Goal: Task Accomplishment & Management: Manage account settings

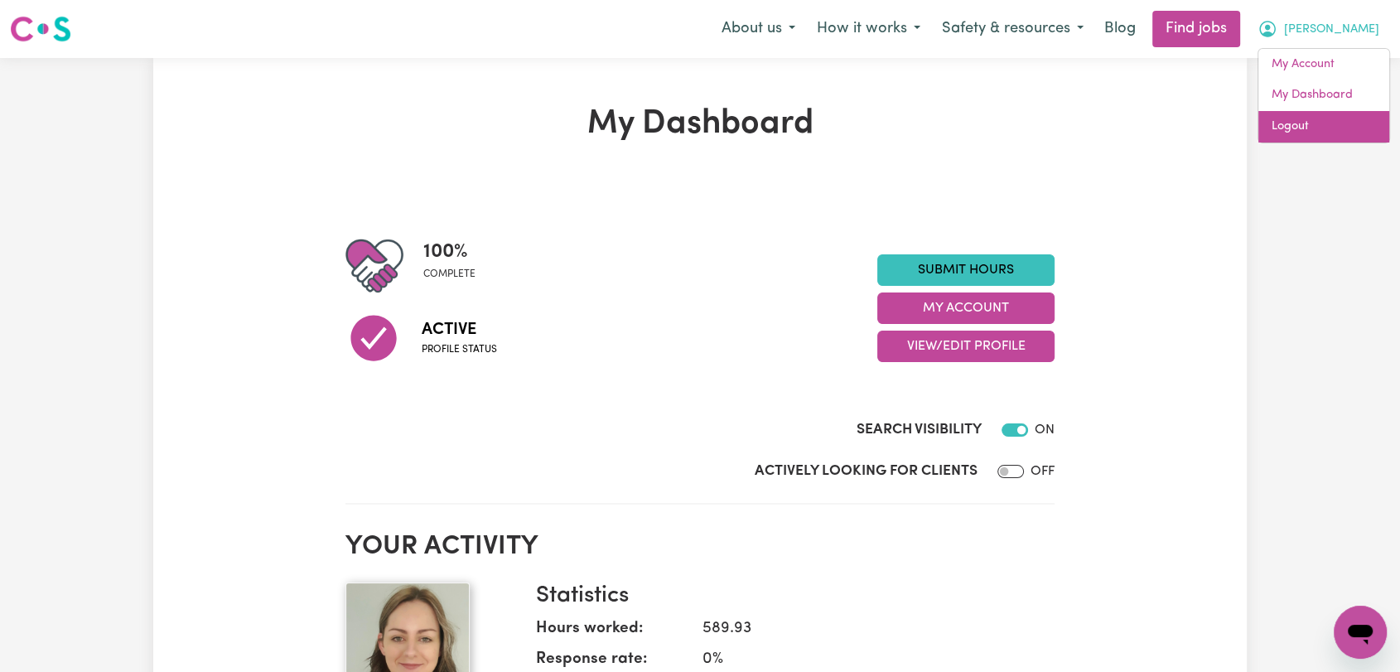
click at [1302, 133] on link "Logout" at bounding box center [1323, 126] width 131 height 31
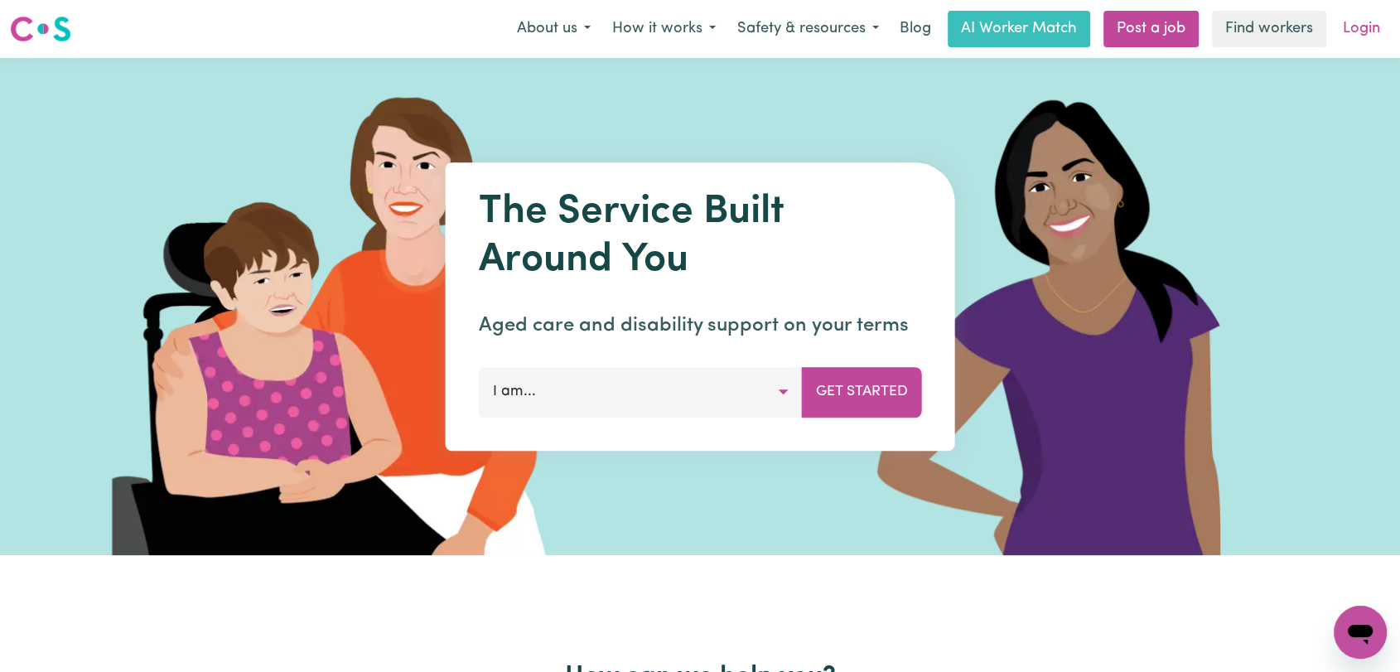
click at [1353, 31] on link "Login" at bounding box center [1361, 29] width 57 height 36
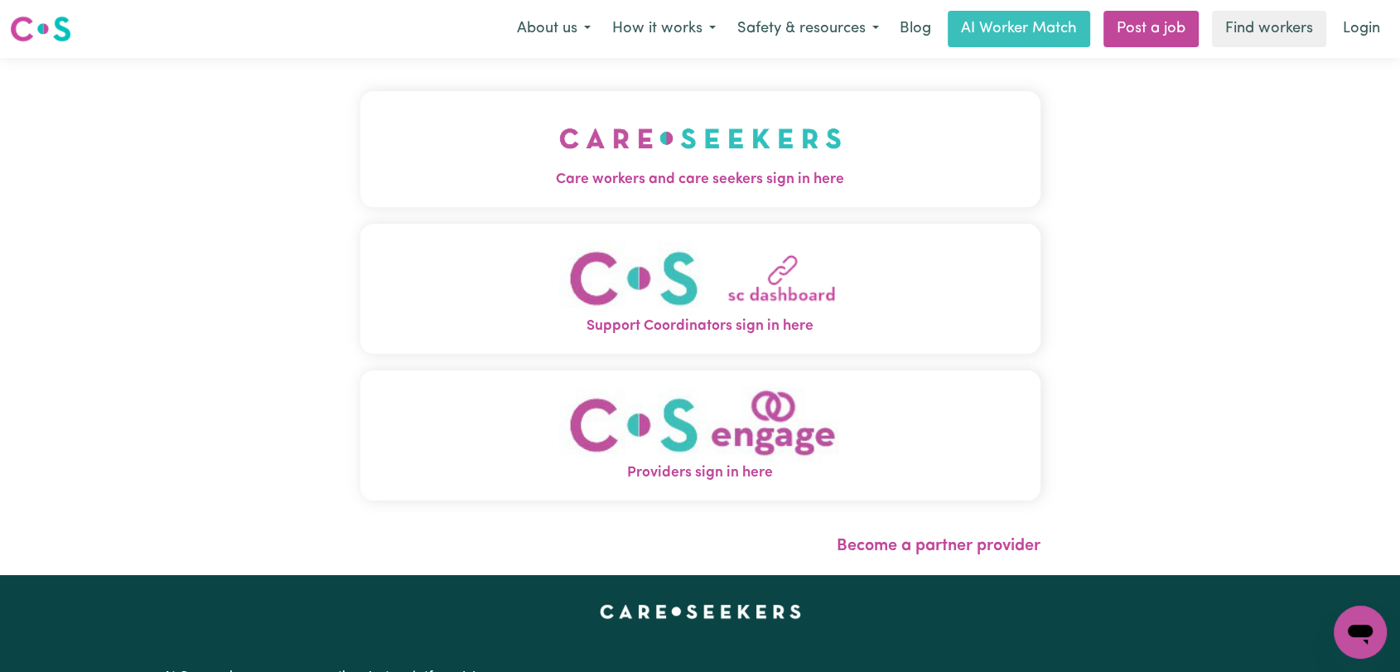
click at [406, 131] on button "Care workers and care seekers sign in here" at bounding box center [700, 149] width 680 height 116
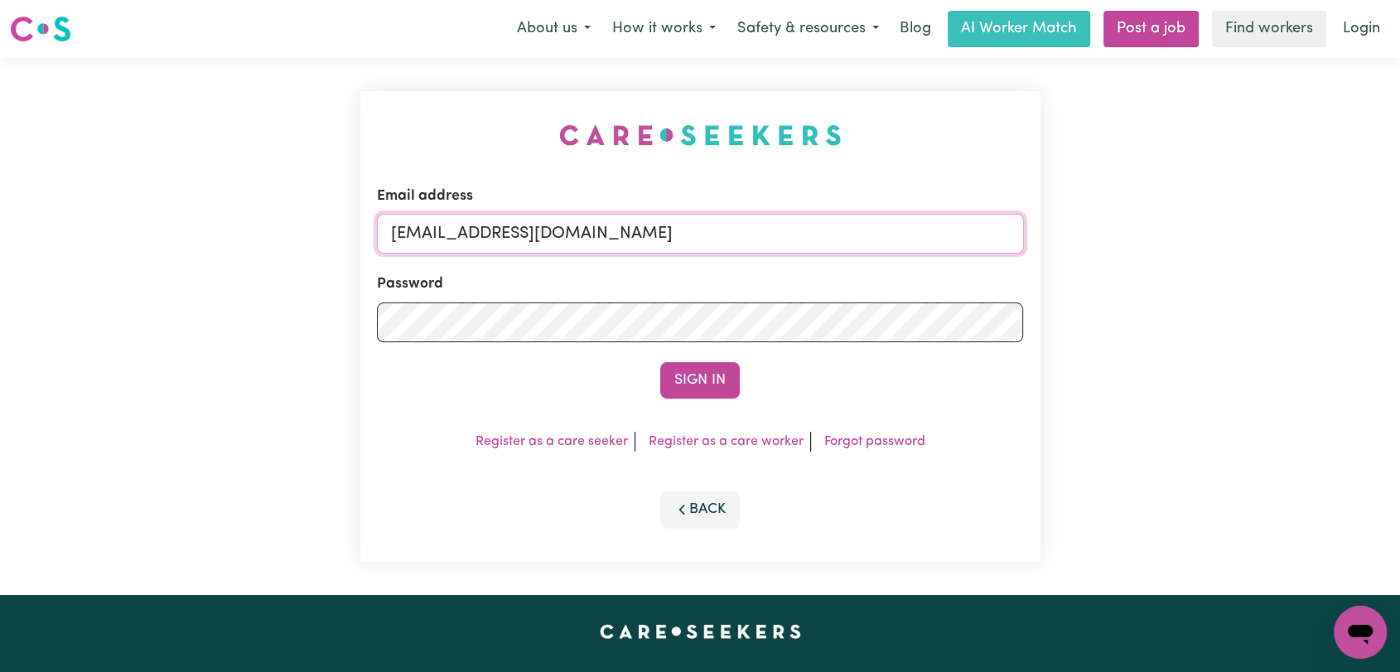
click at [852, 242] on input "[EMAIL_ADDRESS][DOMAIN_NAME]" at bounding box center [700, 234] width 647 height 40
drag, startPoint x: 476, startPoint y: 234, endPoint x: 773, endPoint y: 224, distance: 296.7
click at [773, 224] on input "Superuser~[EMAIL_ADDRESS][DOMAIN_NAME]" at bounding box center [700, 234] width 647 height 40
type input "Superuser~[EMAIL_ADDRESS][DOMAIN_NAME]"
click at [686, 378] on button "Sign In" at bounding box center [700, 380] width 80 height 36
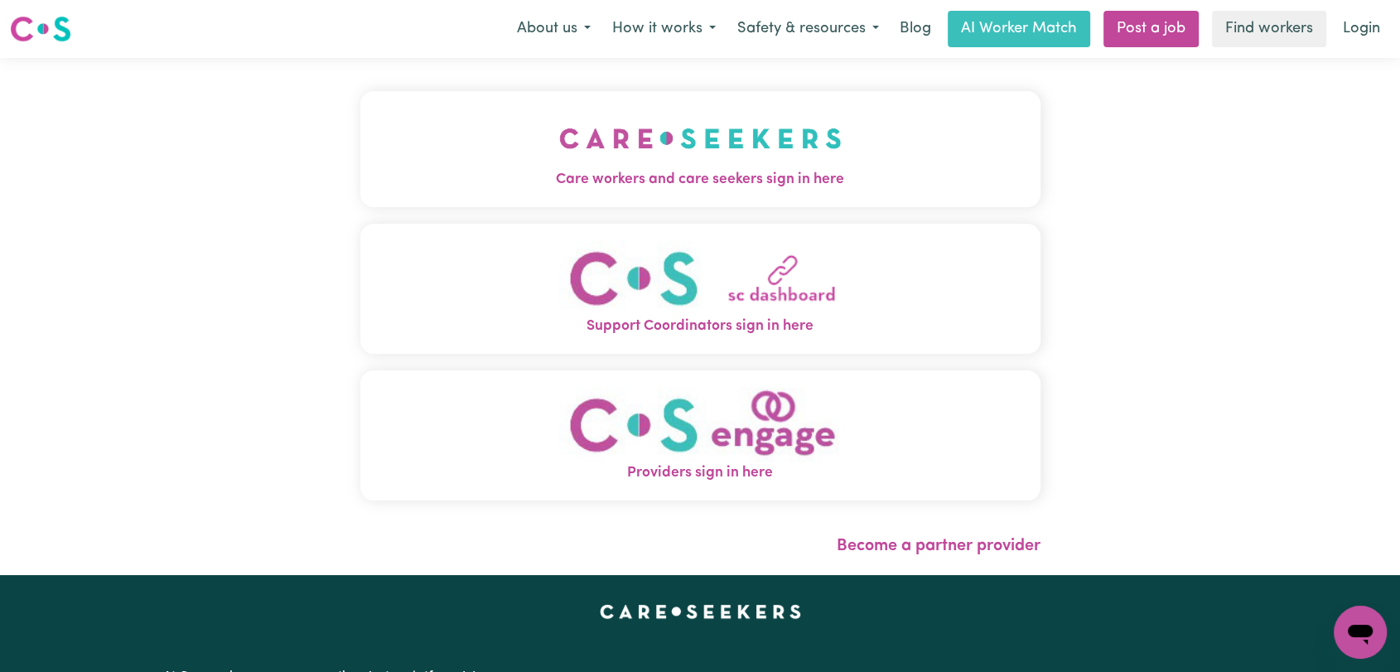
click at [788, 176] on span "Care workers and care seekers sign in here" at bounding box center [700, 180] width 680 height 22
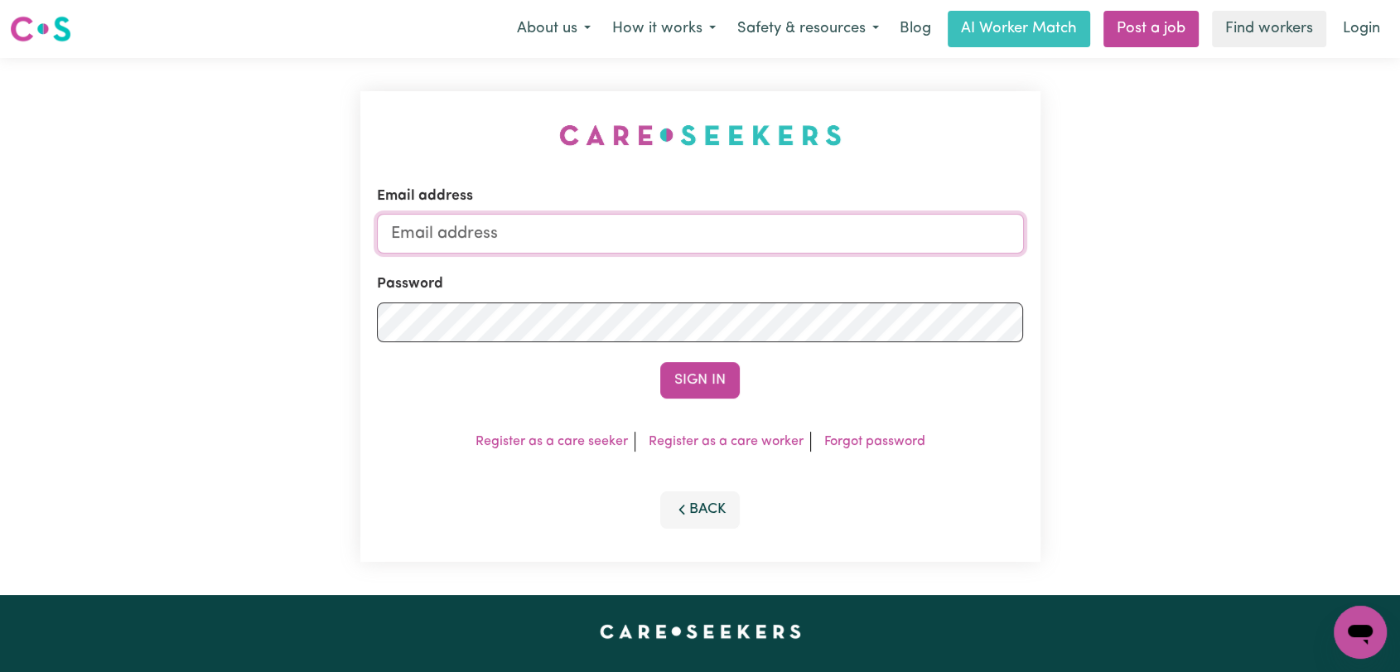
type input "[EMAIL_ADDRESS][DOMAIN_NAME]"
click at [701, 393] on button "Sign In" at bounding box center [700, 380] width 80 height 36
